Goal: Task Accomplishment & Management: Manage account settings

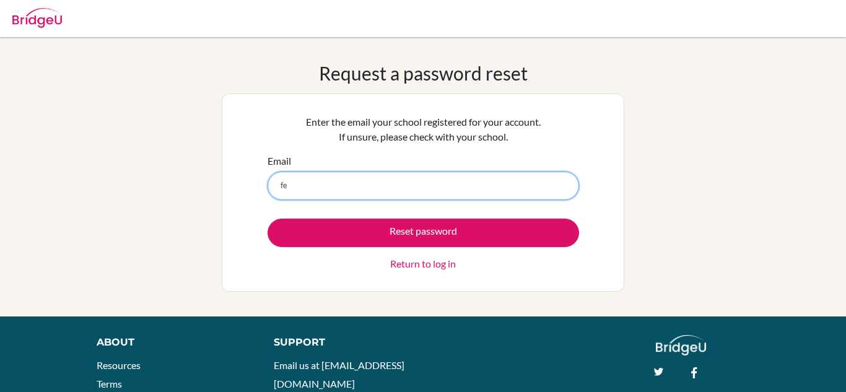
type input "[EMAIL_ADDRESS][PERSON_NAME][DOMAIN_NAME]"
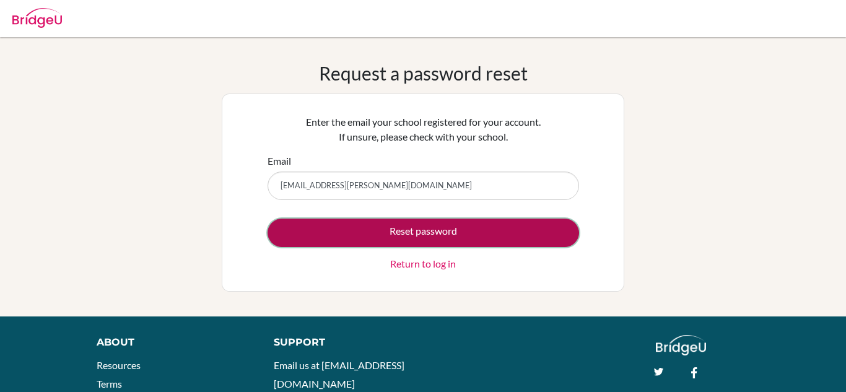
click at [468, 235] on button "Reset password" at bounding box center [423, 233] width 311 height 28
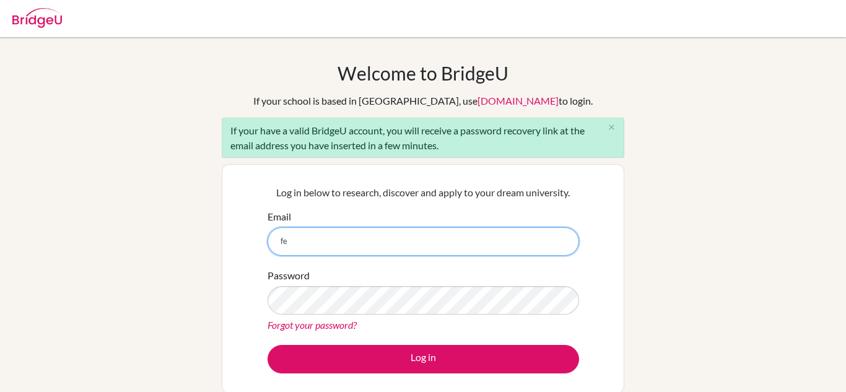
type input "[EMAIL_ADDRESS][PERSON_NAME][DOMAIN_NAME]"
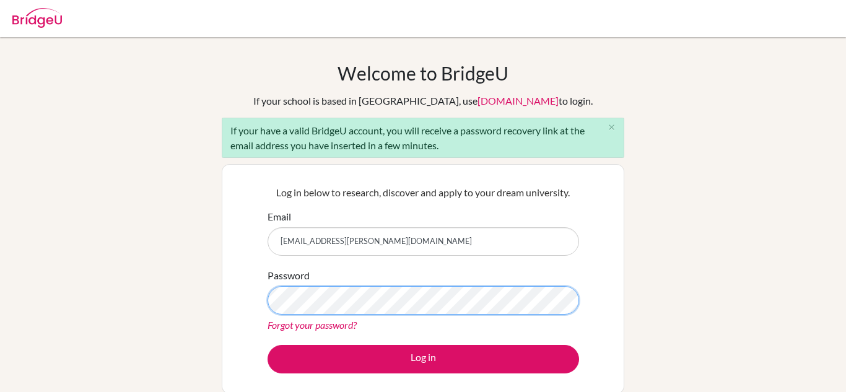
click at [268, 345] on button "Log in" at bounding box center [423, 359] width 311 height 28
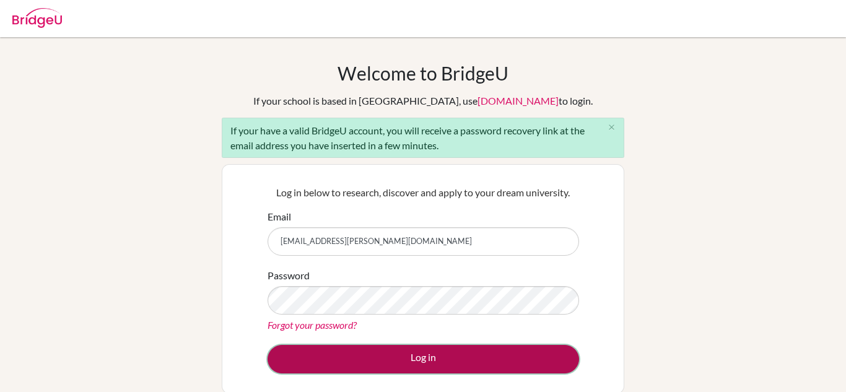
click at [524, 364] on button "Log in" at bounding box center [423, 359] width 311 height 28
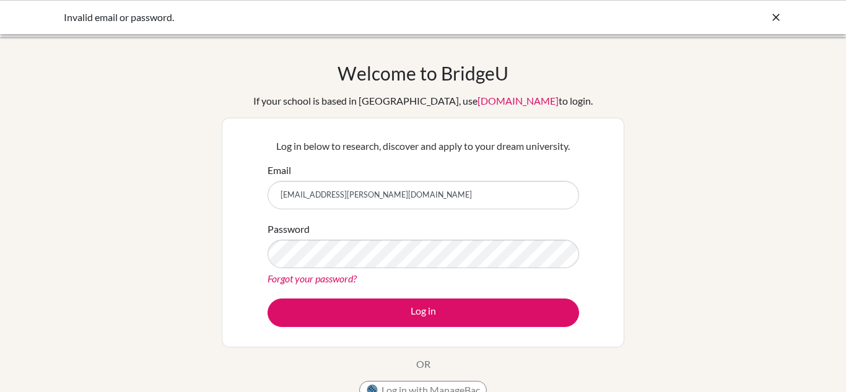
click at [268, 298] on button "Log in" at bounding box center [423, 312] width 311 height 28
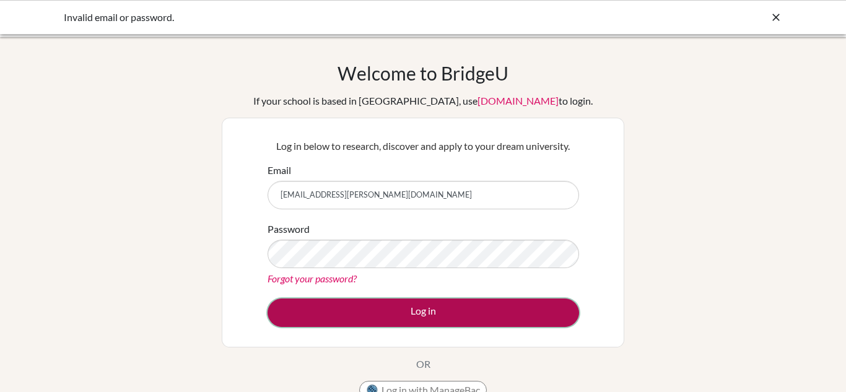
click at [460, 321] on button "Log in" at bounding box center [423, 312] width 311 height 28
